Goal: Task Accomplishment & Management: Manage account settings

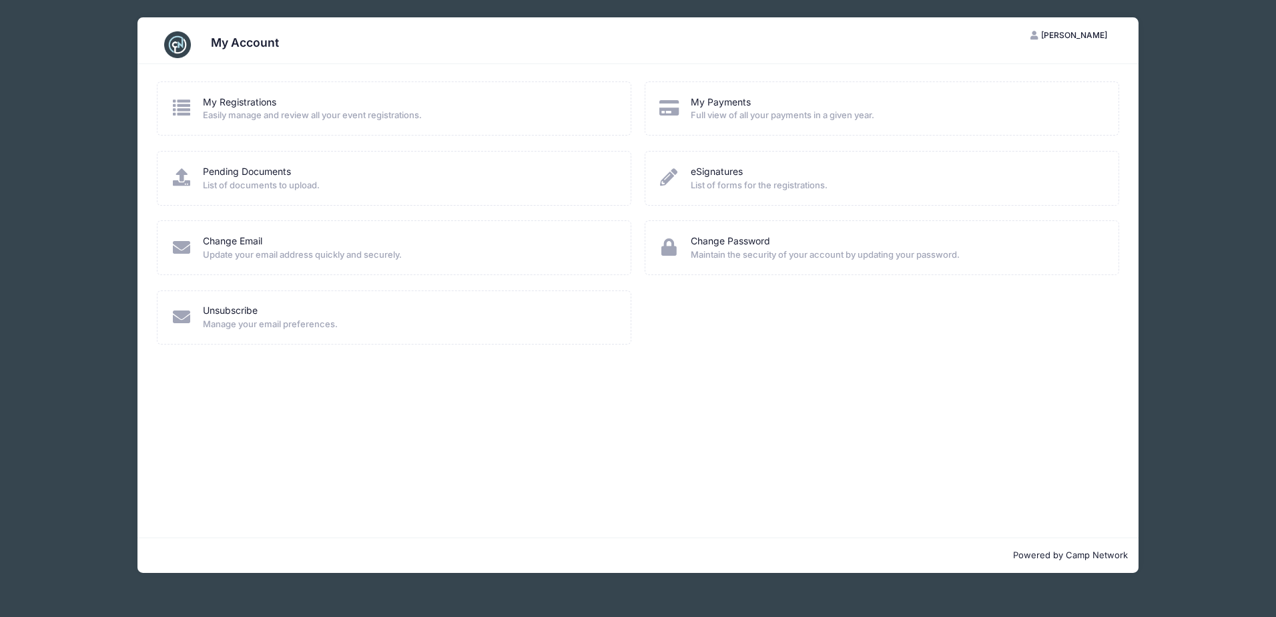
click at [327, 108] on div "My Registrations" at bounding box center [408, 102] width 410 height 14
click at [216, 110] on span "Easily manage and review all your event registrations." at bounding box center [408, 115] width 410 height 13
click at [184, 105] on icon at bounding box center [182, 107] width 22 height 17
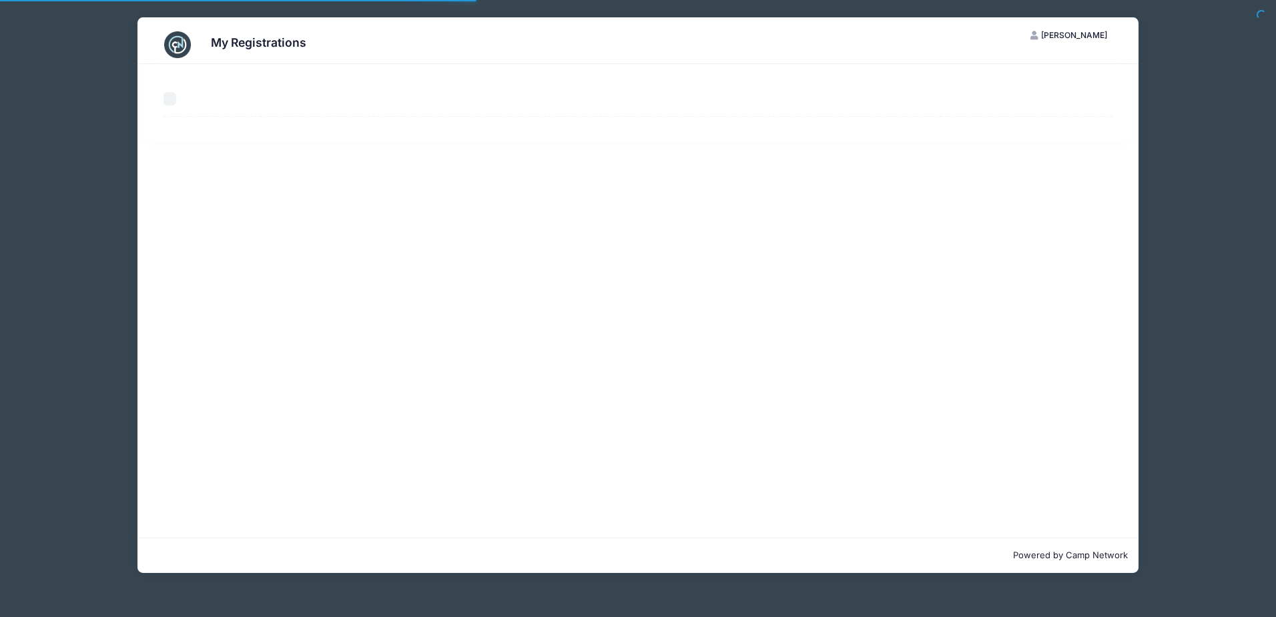
select select "50"
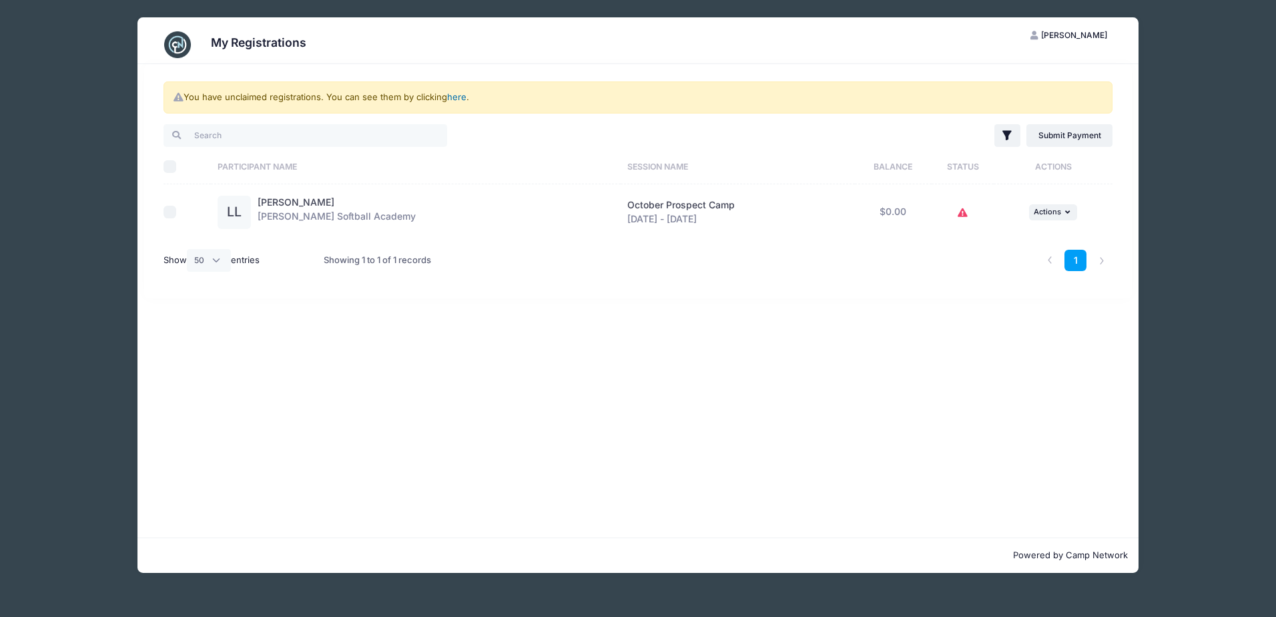
click at [458, 97] on link "here" at bounding box center [456, 96] width 19 height 11
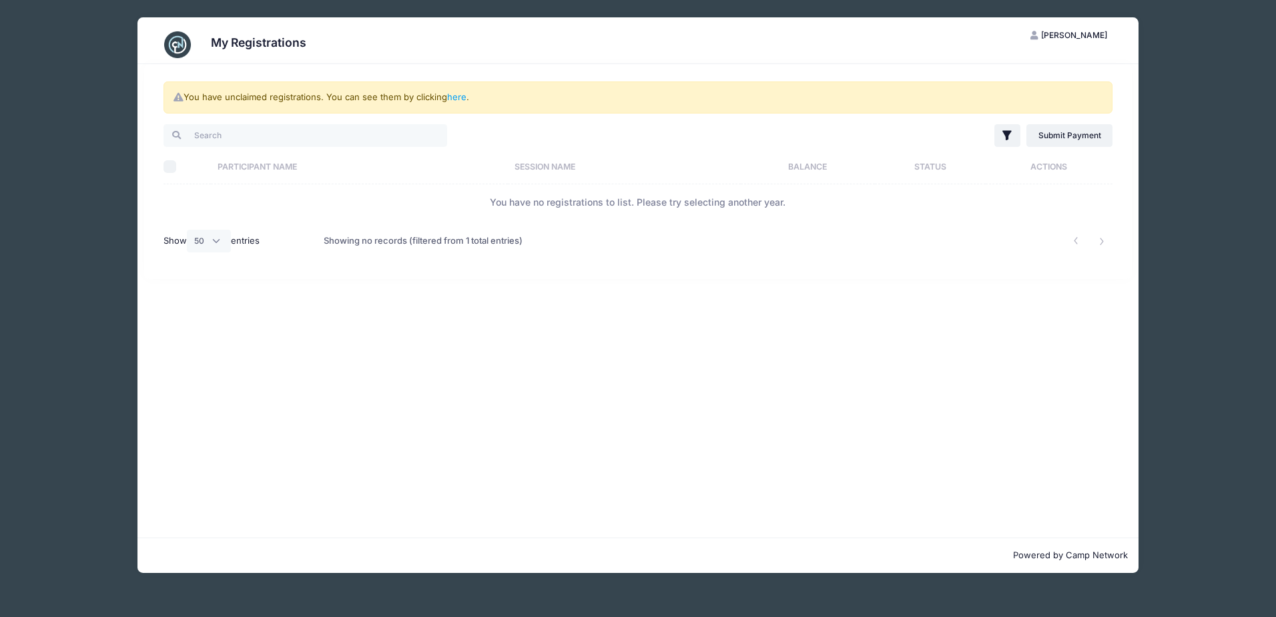
click at [1078, 37] on span "[PERSON_NAME]" at bounding box center [1074, 35] width 66 height 10
click at [977, 101] on link "Logout" at bounding box center [1036, 102] width 154 height 25
